Goal: Subscribe to service/newsletter

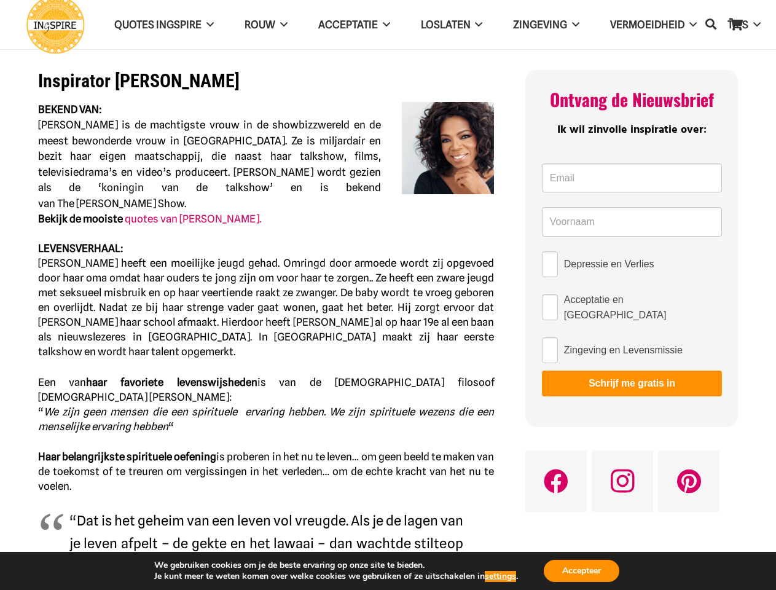
click at [388, 295] on span "Oprah heeft een moeilijke jeugd gehad. Omringd door armoede wordt zij opgevoed …" at bounding box center [266, 307] width 456 height 101
click at [711, 25] on icon "Zoeken" at bounding box center [710, 24] width 11 height 29
click at [550, 264] on input "Depressie en Verlies" at bounding box center [550, 264] width 16 height 26
checkbox input "true"
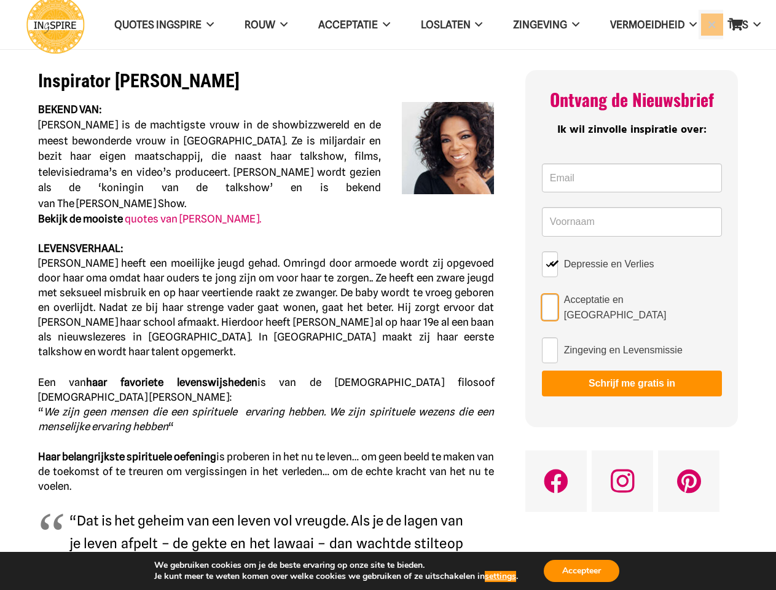
click at [550, 305] on input "Acceptatie en Loslaten" at bounding box center [550, 307] width 16 height 26
checkbox input "true"
click at [550, 345] on input "Zingeving en Levensmissie" at bounding box center [550, 350] width 16 height 26
checkbox input "true"
click at [631, 378] on button "Schrijf me gratis in" at bounding box center [632, 383] width 180 height 26
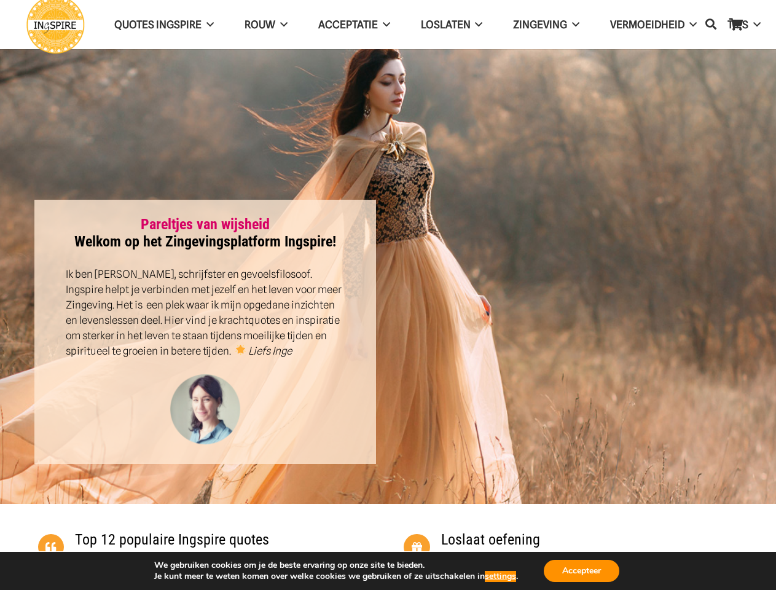
click at [388, 295] on div at bounding box center [571, 332] width 366 height 264
click at [711, 25] on icon "Zoeken" at bounding box center [710, 24] width 11 height 29
